Goal: Navigation & Orientation: Find specific page/section

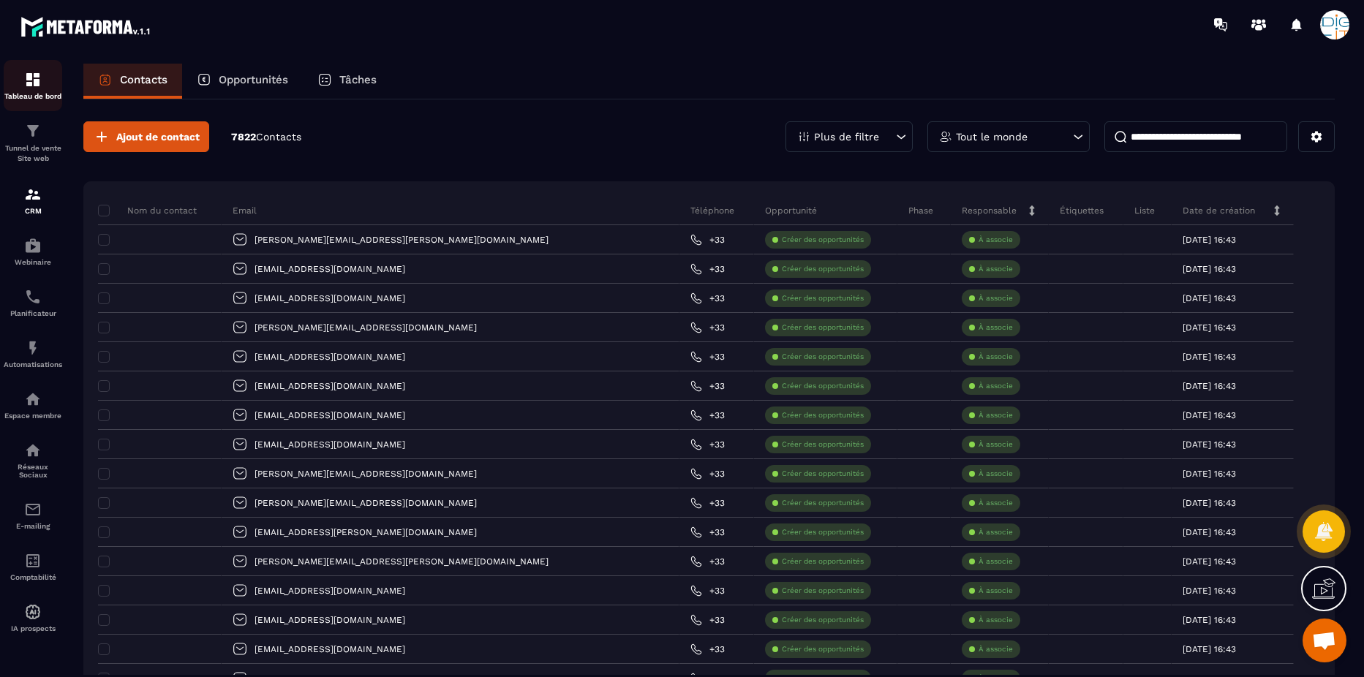
click at [31, 84] on img at bounding box center [33, 80] width 18 height 18
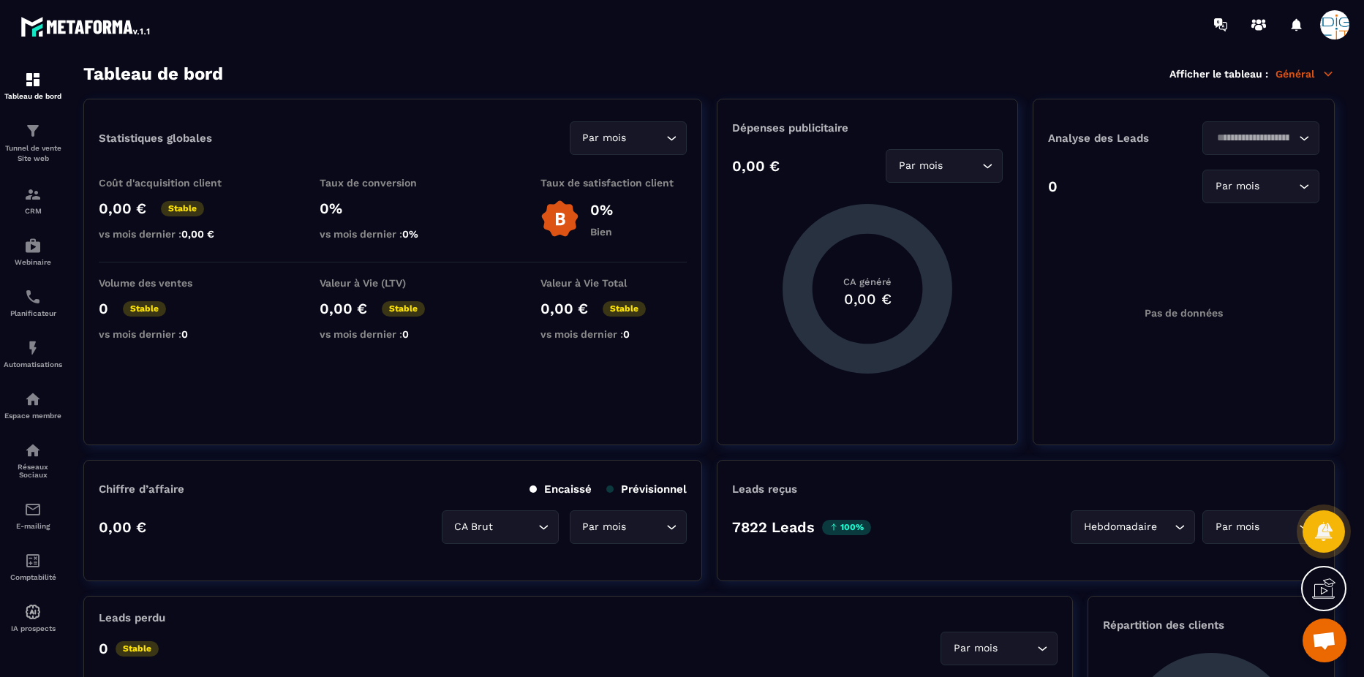
click at [558, 213] on img at bounding box center [559, 219] width 39 height 39
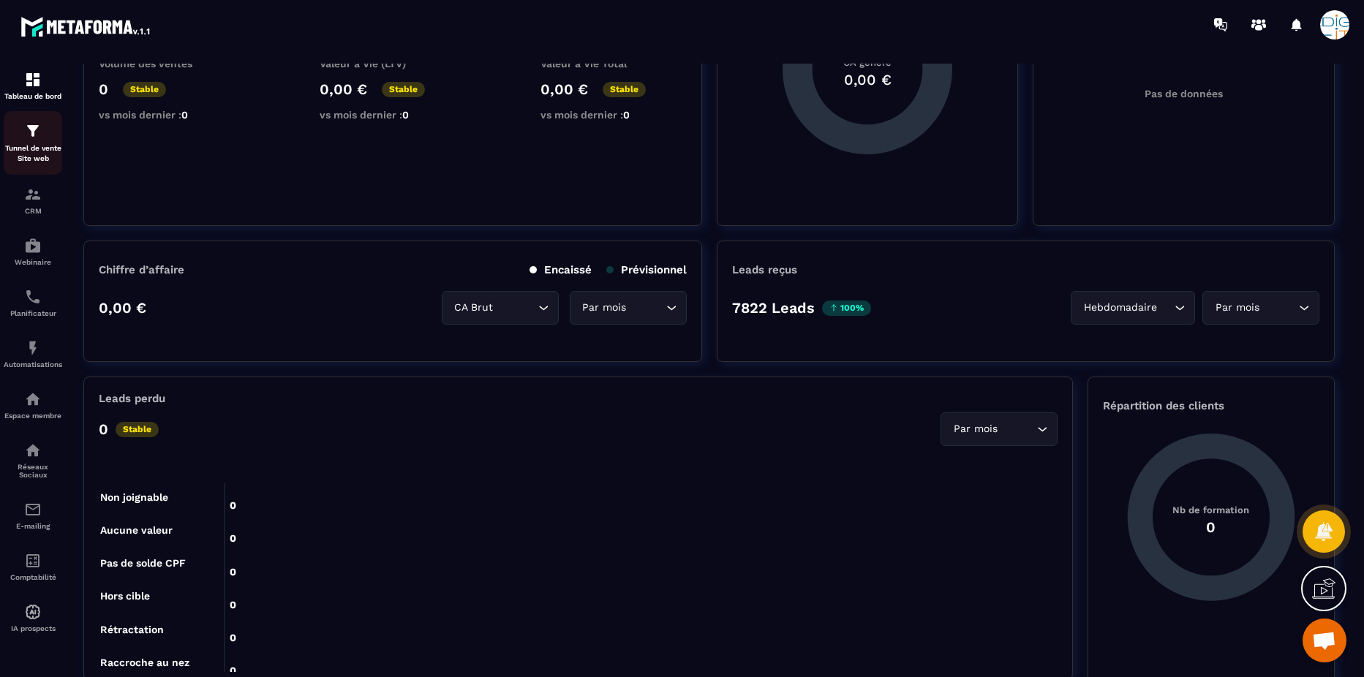
scroll to position [293, 0]
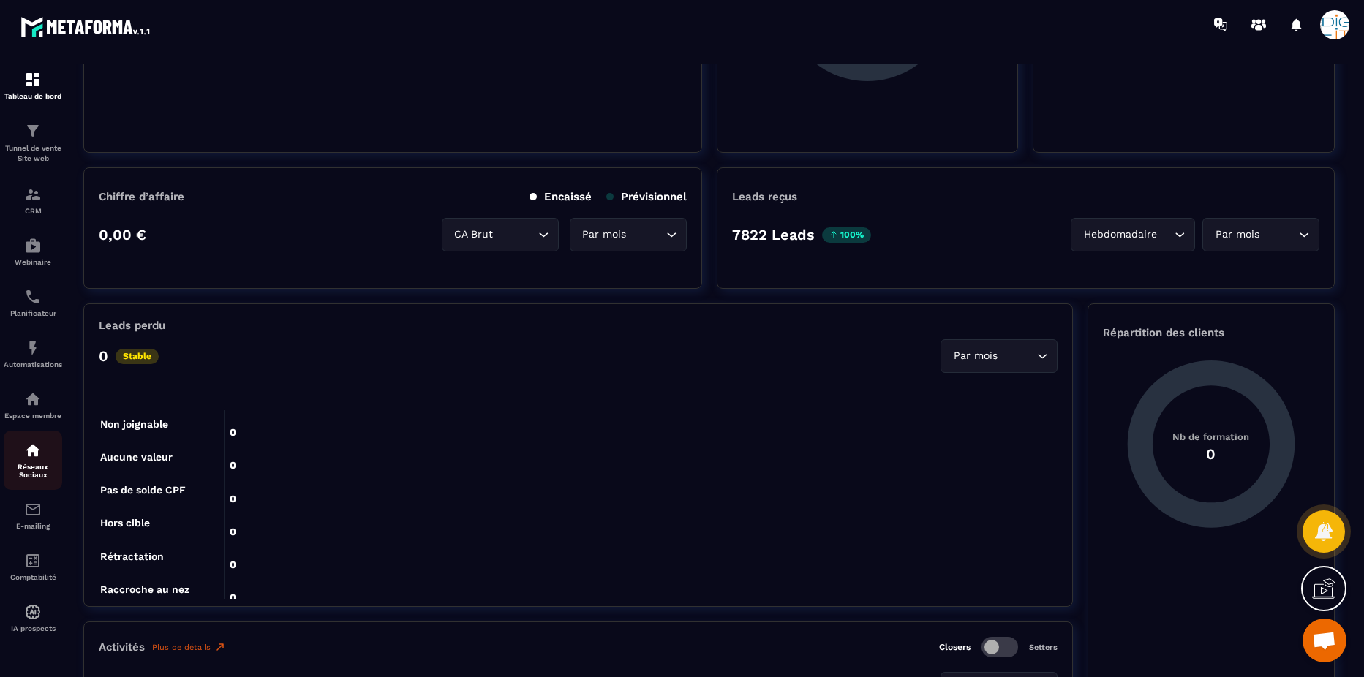
click at [35, 450] on img at bounding box center [33, 451] width 18 height 18
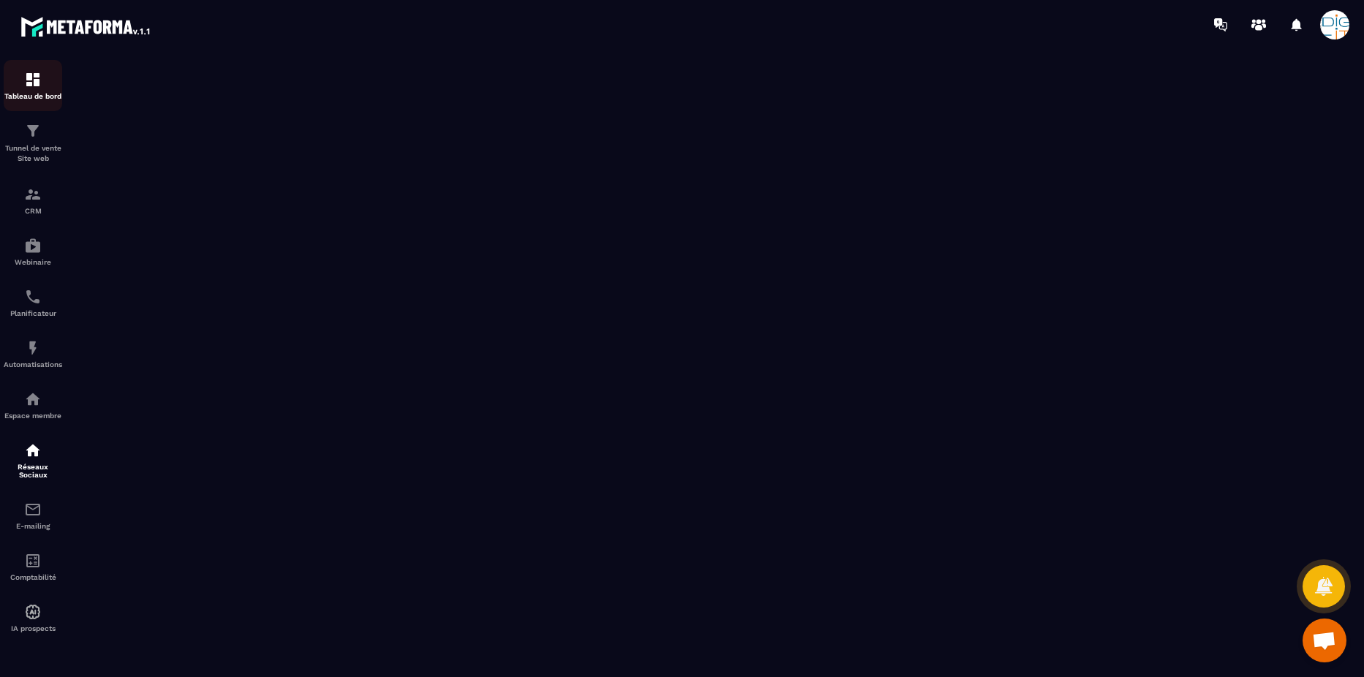
click at [29, 75] on img at bounding box center [33, 80] width 18 height 18
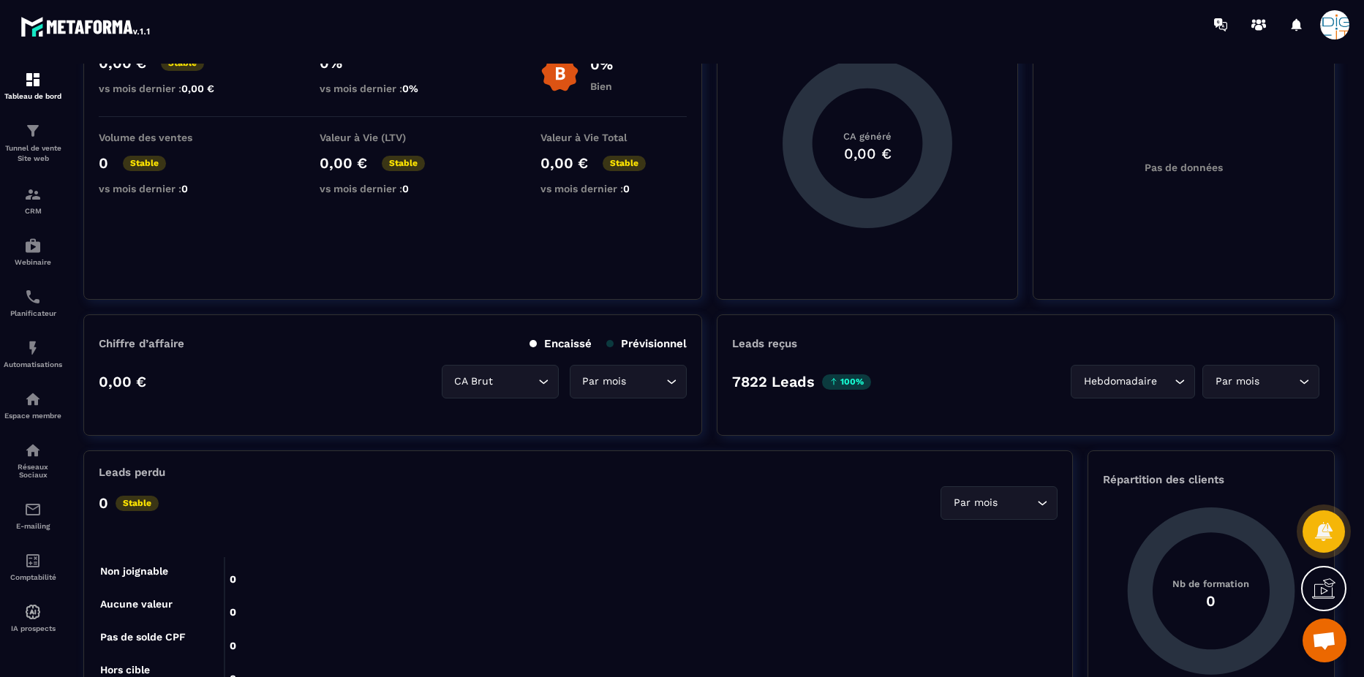
scroll to position [146, 0]
